Goal: Transaction & Acquisition: Purchase product/service

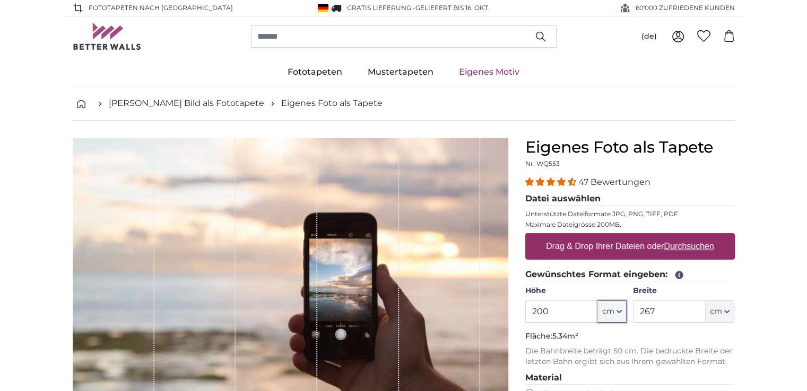
click at [620, 309] on icon "button" at bounding box center [618, 311] width 5 height 5
click at [561, 291] on label "Höhe" at bounding box center [575, 291] width 101 height 11
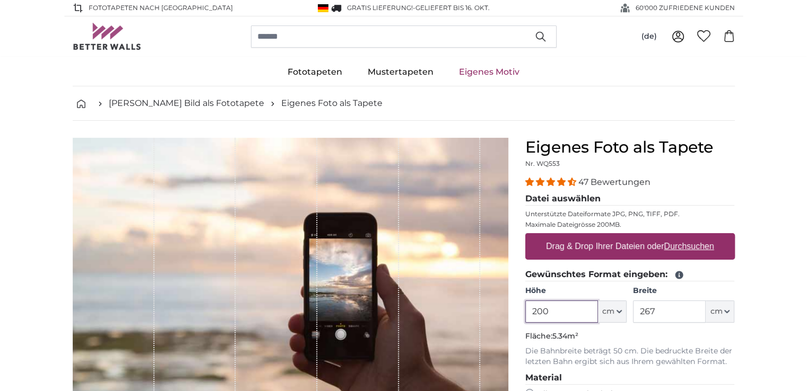
click at [561, 301] on input "200" at bounding box center [561, 312] width 73 height 22
click at [681, 273] on icon at bounding box center [679, 276] width 8 height 8
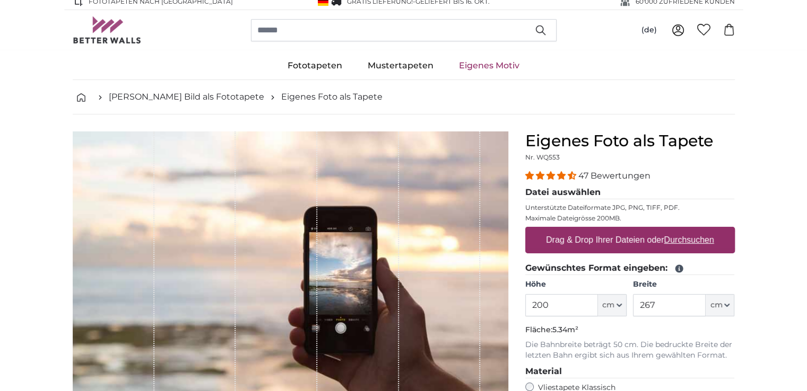
click at [715, 275] on fieldset "Gewünschtes Format eingeben: Höhe 200 ft cm Centimeter (cm) Inches (inch) Feet …" at bounding box center [629, 311] width 209 height 99
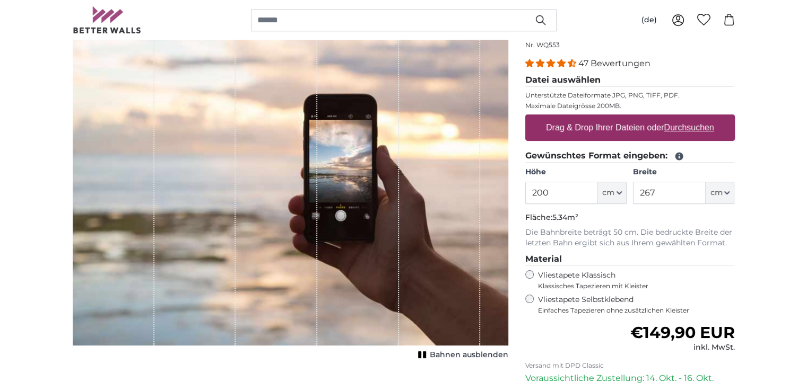
scroll to position [42, 0]
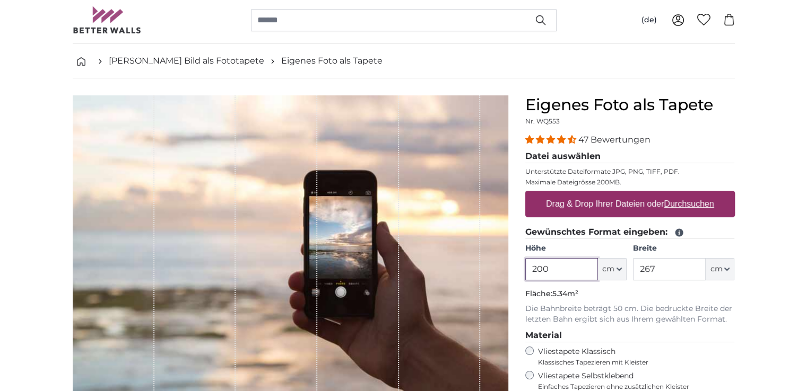
click at [577, 269] on input "200" at bounding box center [561, 269] width 73 height 22
click at [570, 272] on input "200" at bounding box center [561, 269] width 73 height 22
type input "250"
click at [711, 273] on span "cm" at bounding box center [716, 269] width 12 height 11
click at [689, 269] on input "267" at bounding box center [669, 269] width 73 height 22
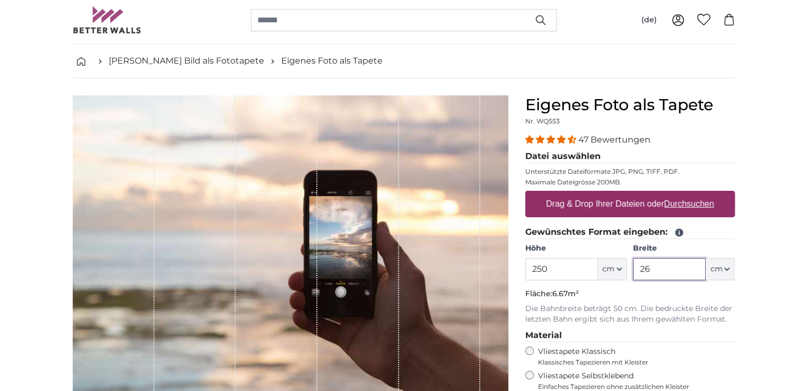
type input "2"
type input "380"
click at [679, 202] on u "Durchsuchen" at bounding box center [688, 203] width 50 height 9
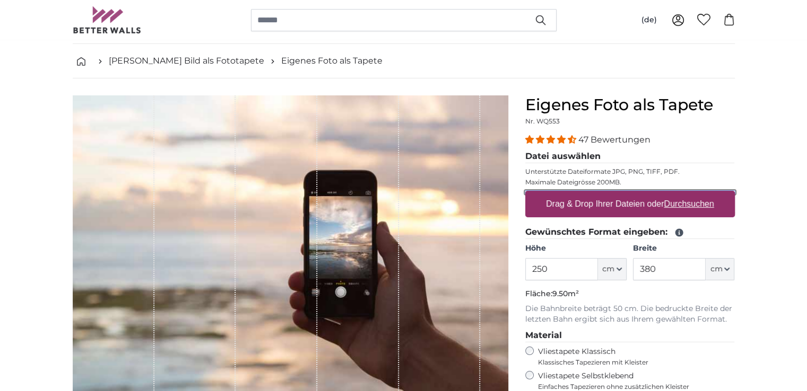
click at [679, 194] on input "Drag & Drop Ihrer Dateien oder Durchsuchen" at bounding box center [629, 192] width 209 height 3
type input "**********"
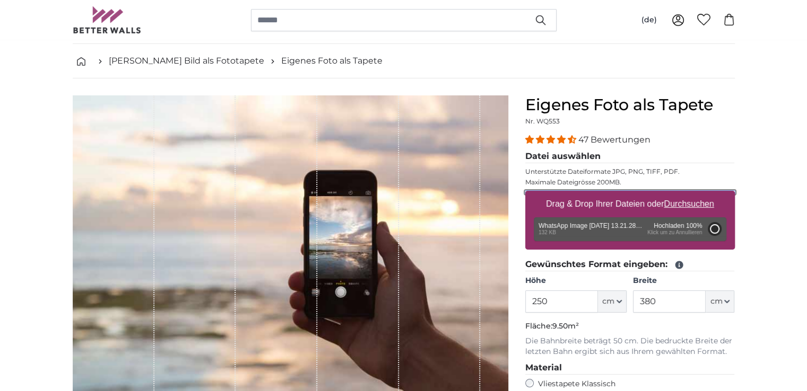
type input "81"
type input "107.7"
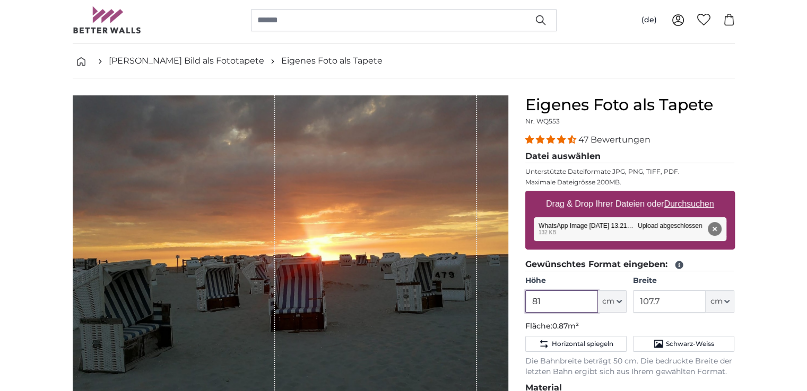
click at [569, 301] on input "81" at bounding box center [561, 302] width 73 height 22
type input "8"
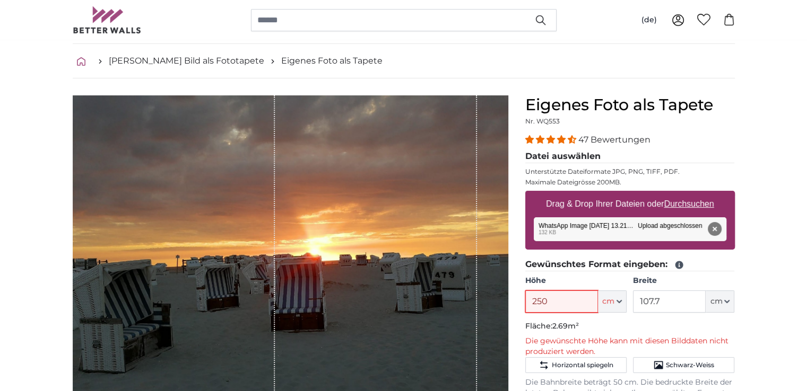
type input "250"
click at [82, 63] on icon "breadcrumbs" at bounding box center [81, 61] width 8 height 8
